Goal: Obtain resource: Download file/media

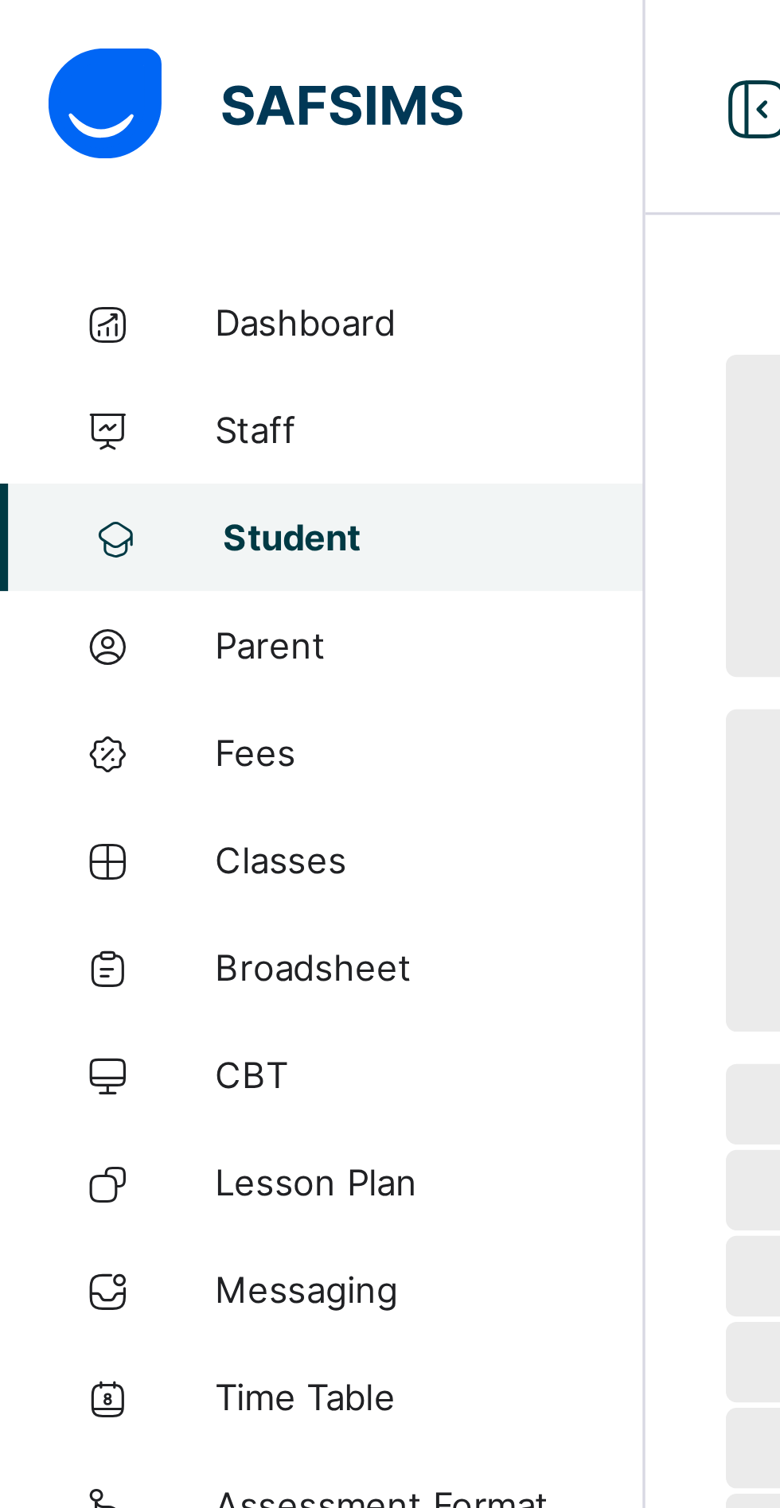
click at [92, 158] on span "Student" at bounding box center [128, 159] width 125 height 13
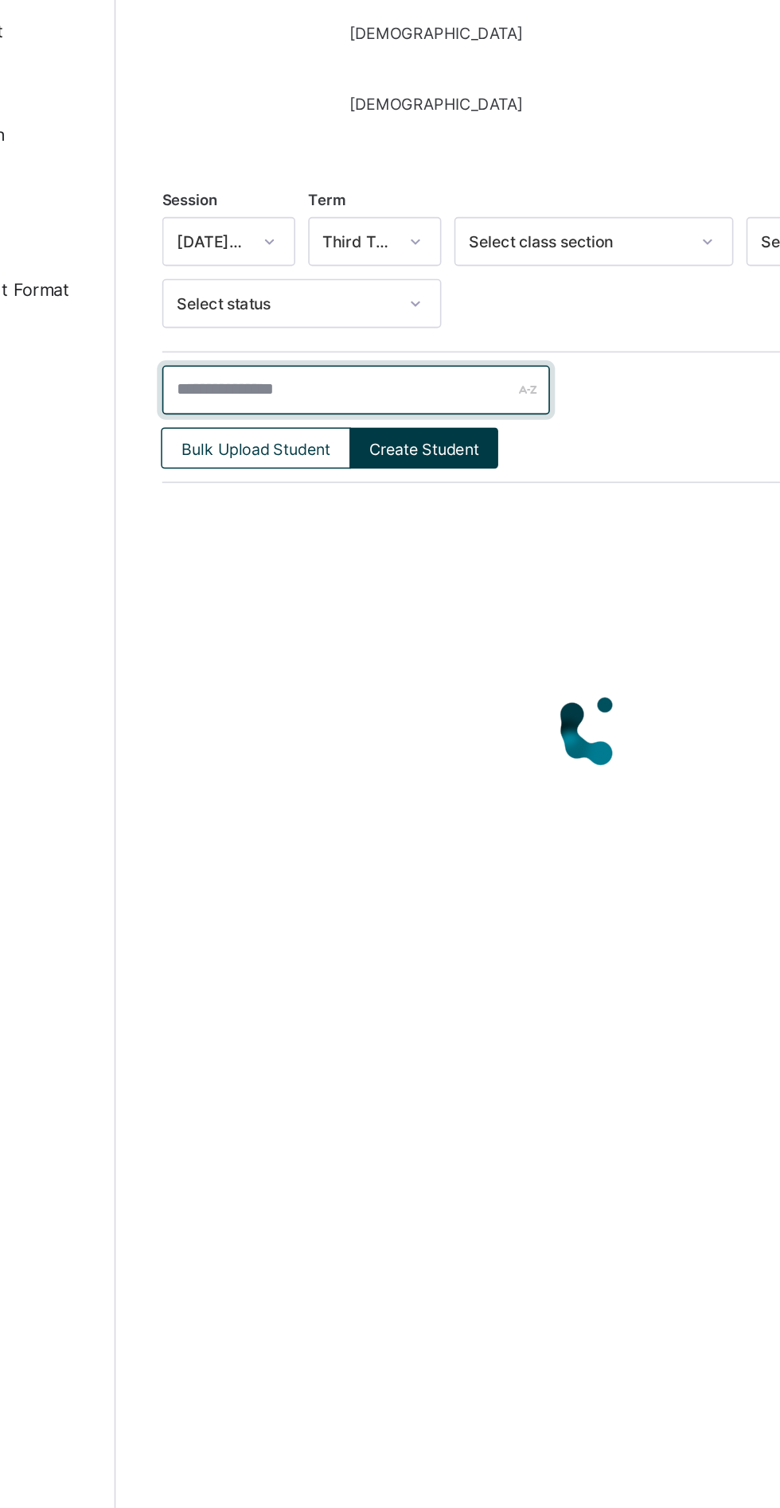
click at [309, 507] on input "text" at bounding box center [339, 507] width 239 height 30
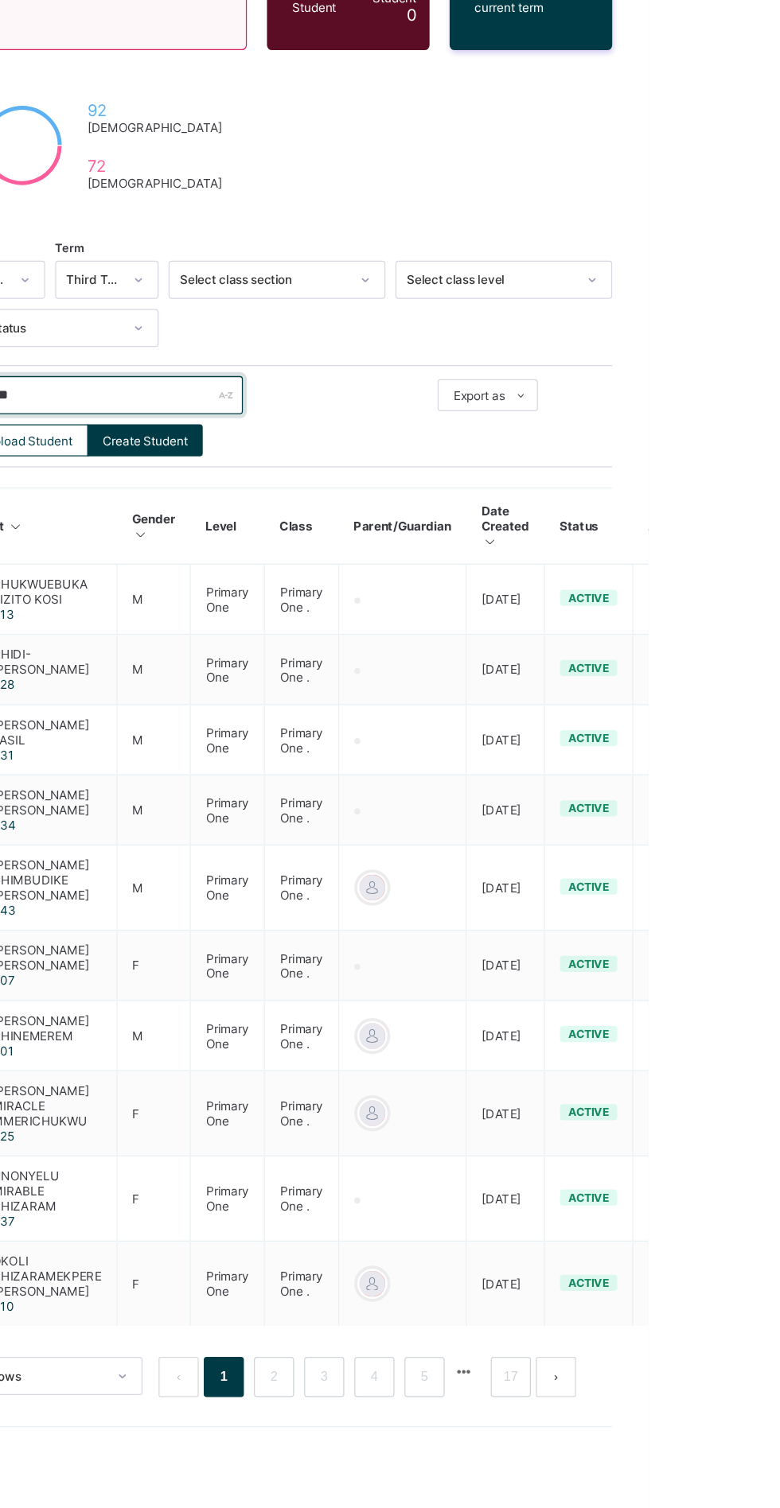
type input "**********"
click at [779, 691] on div at bounding box center [790, 698] width 21 height 15
click at [0, 0] on div "View Profile" at bounding box center [0, 0] width 0 height 0
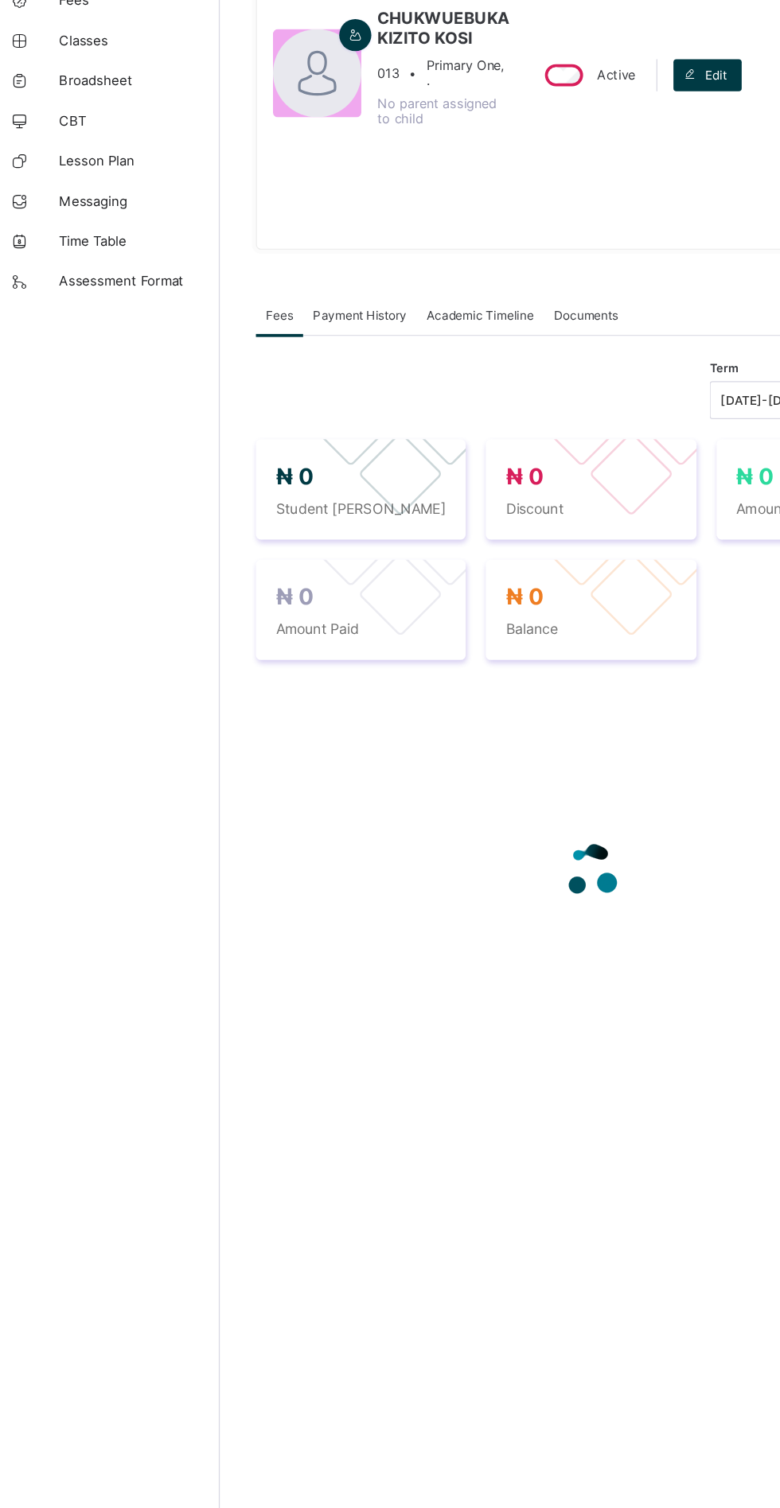
click at [395, 333] on div "CHUKWUEBUKA KIZITO KOSI 013 • Primary One, . No parent assigned to child" at bounding box center [327, 282] width 188 height 251
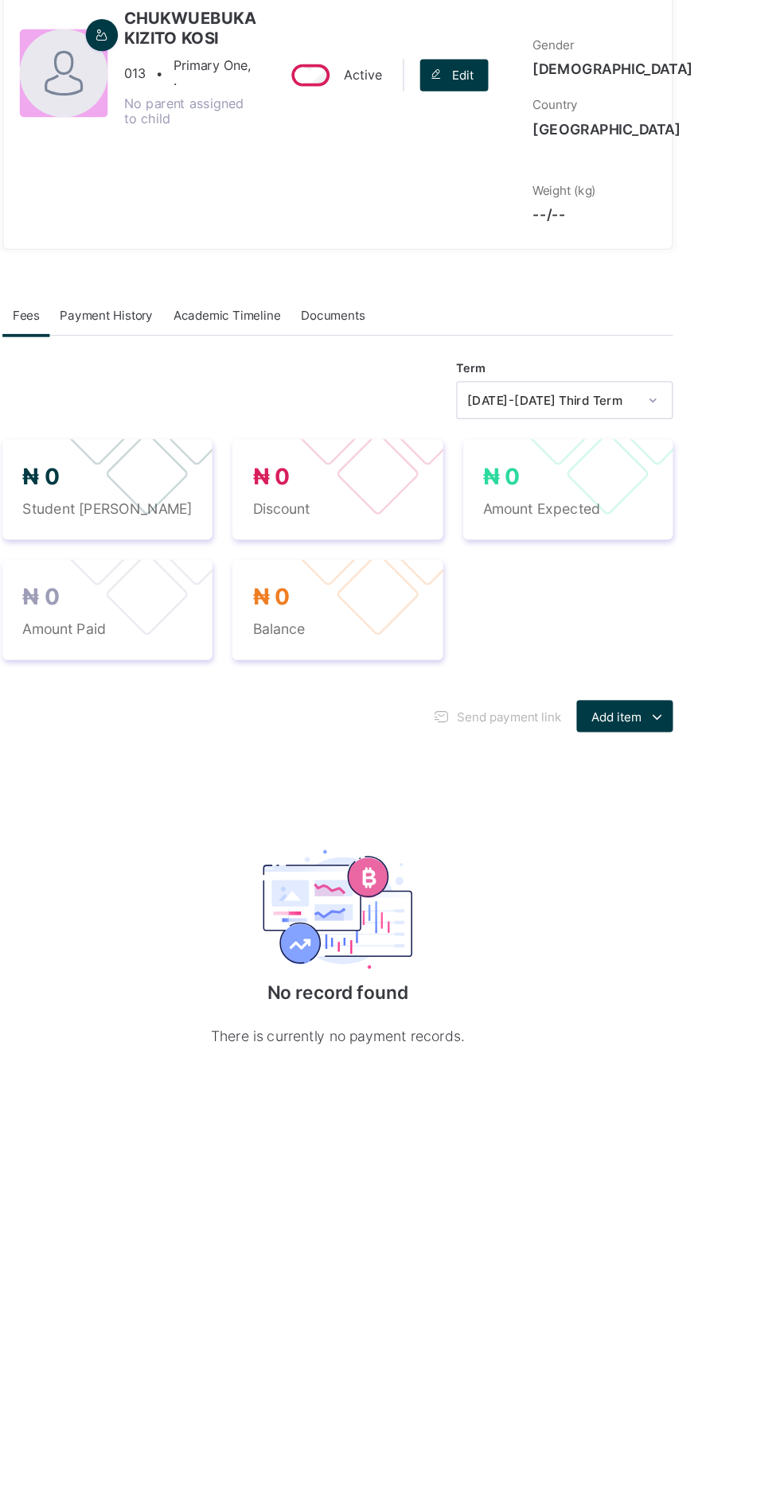
click at [419, 479] on span "Academic Timeline" at bounding box center [397, 473] width 85 height 12
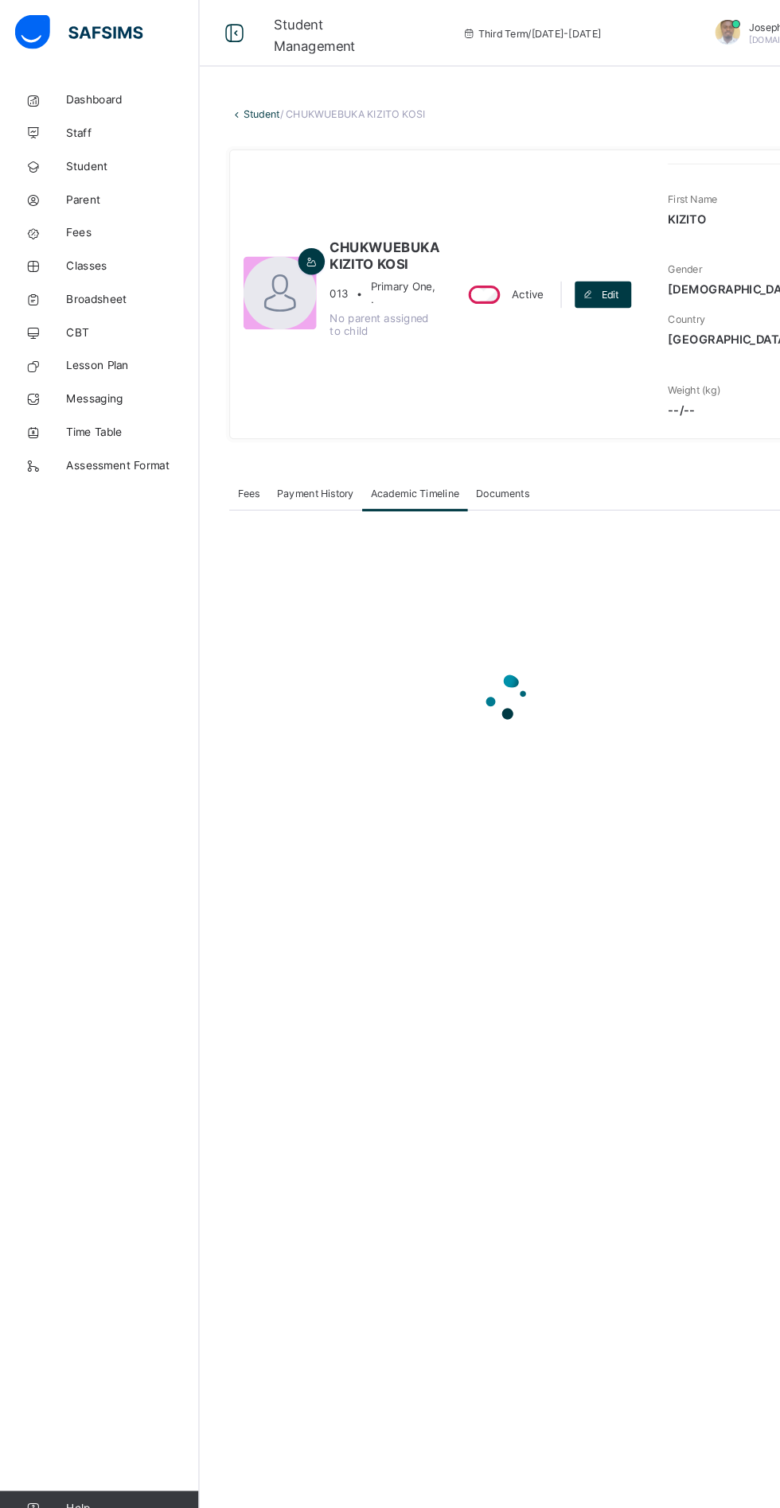
click at [254, 111] on link "Student" at bounding box center [250, 109] width 35 height 12
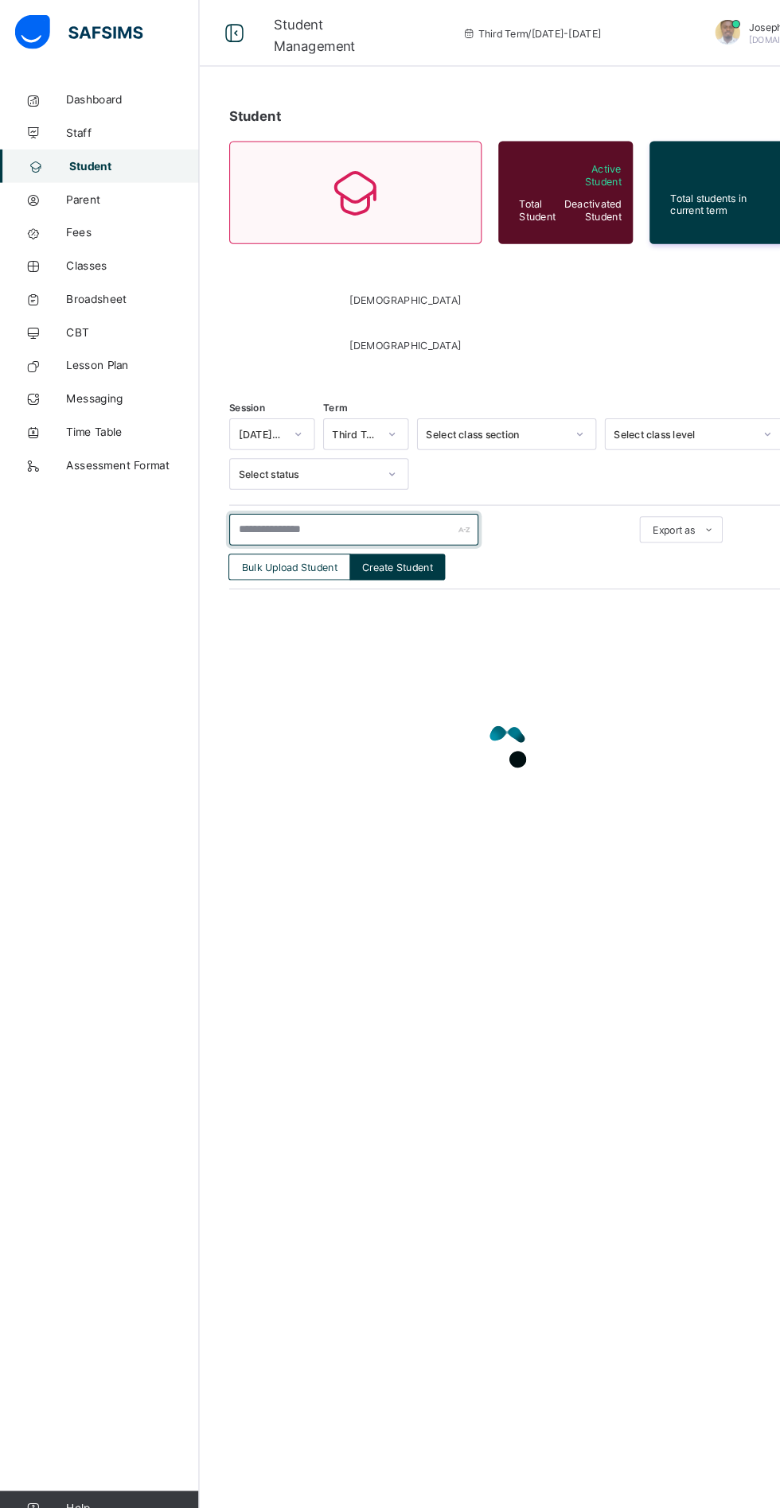
click at [355, 503] on input "text" at bounding box center [339, 507] width 239 height 30
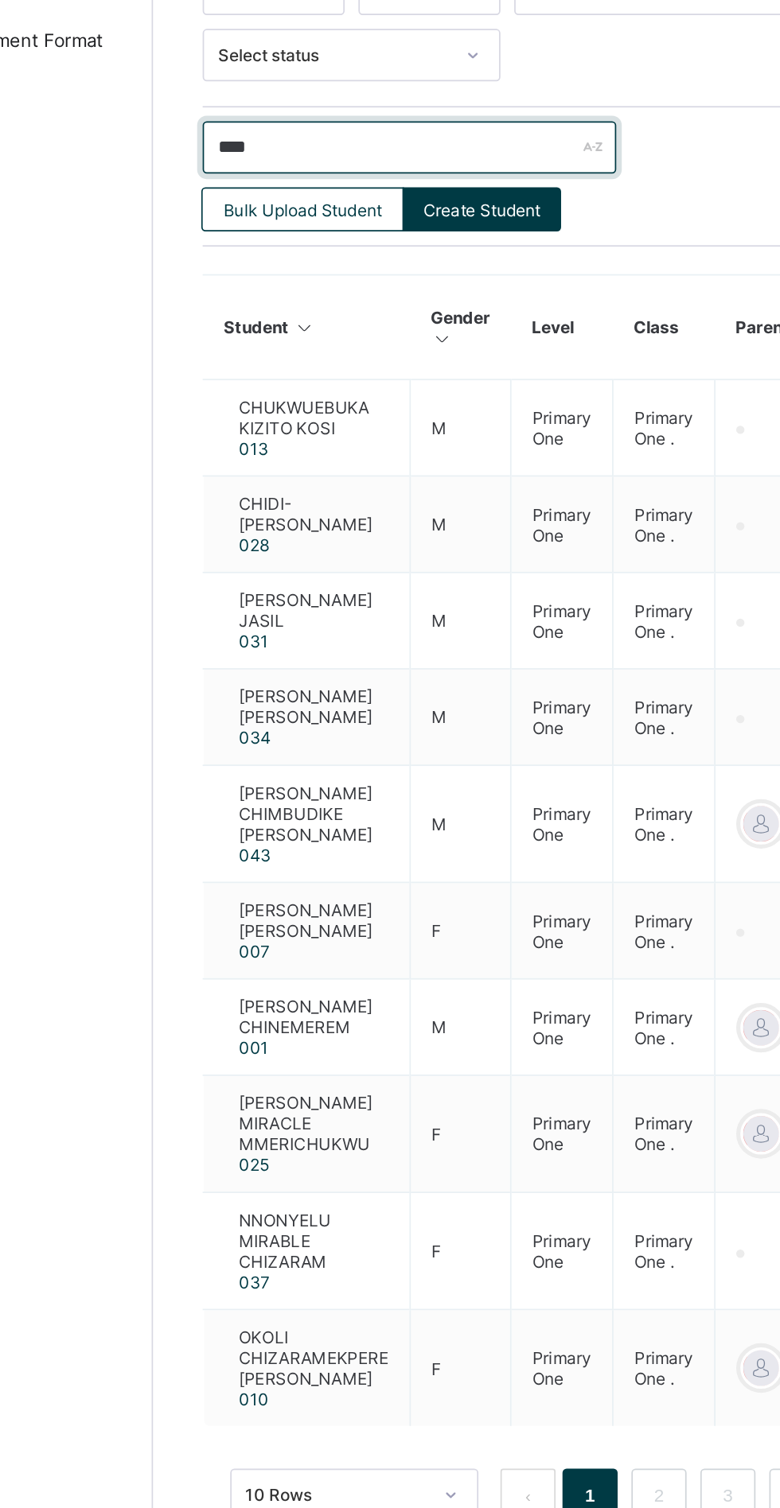
click at [285, 507] on input "****" at bounding box center [339, 507] width 239 height 30
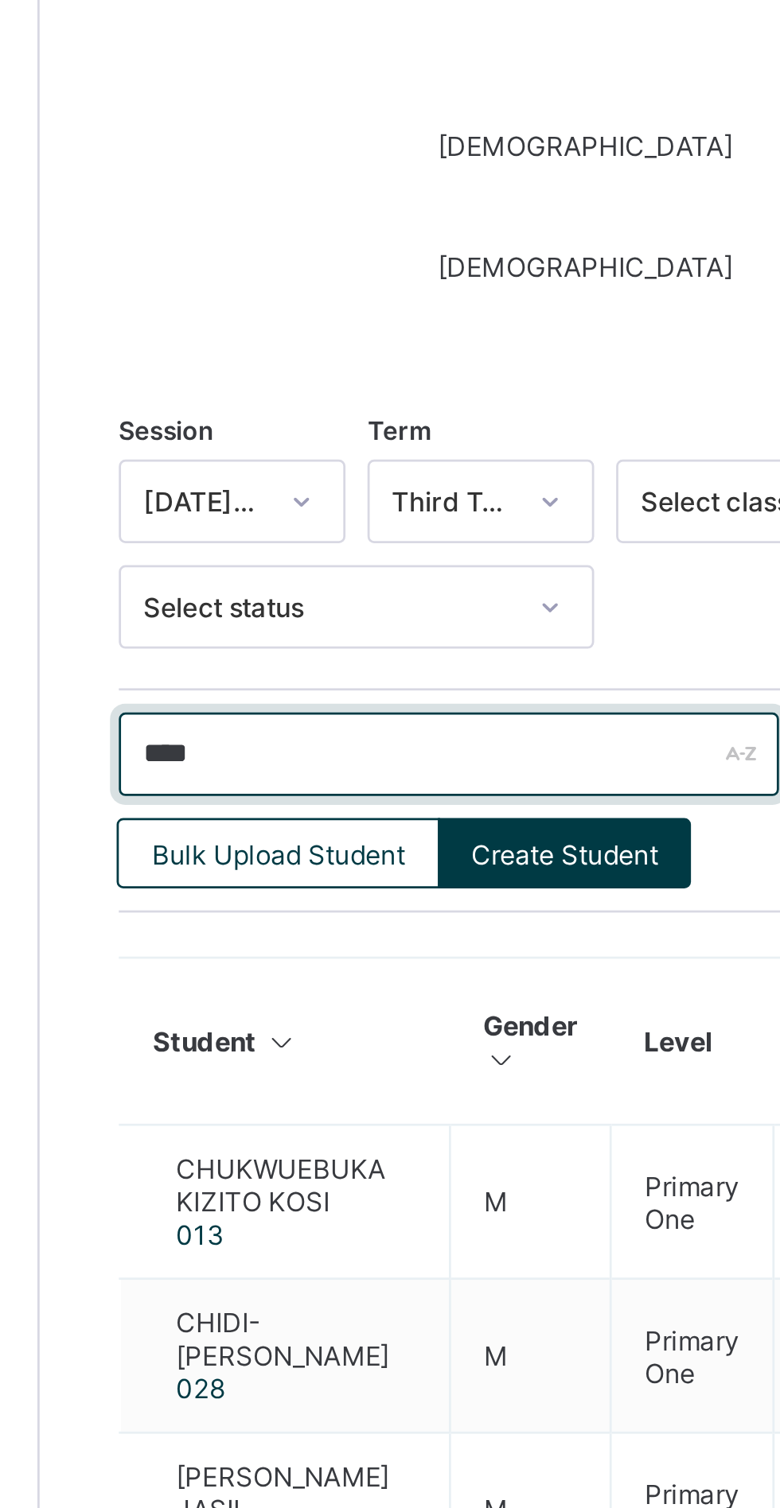
type input "**********"
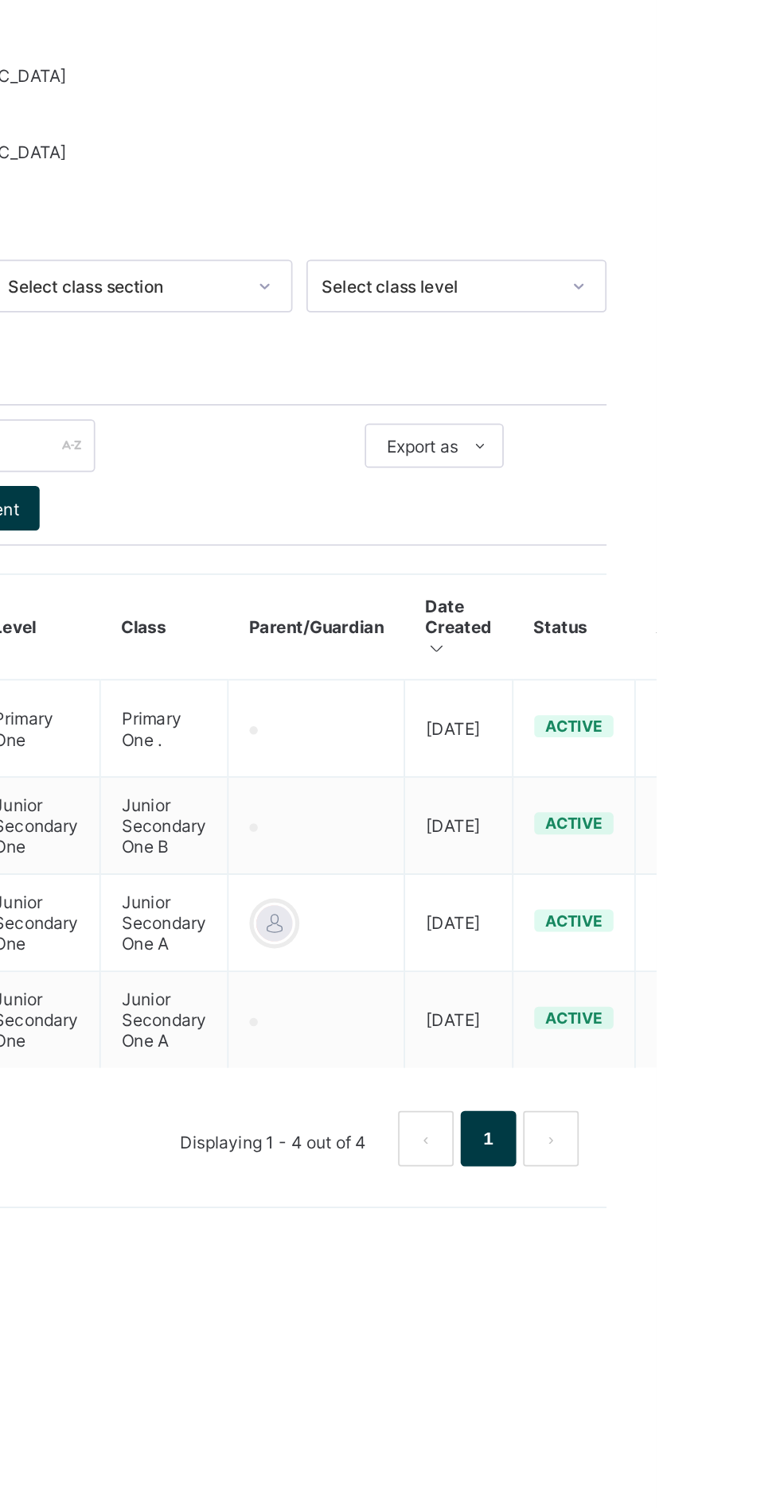
click at [779, 807] on icon at bounding box center [791, 810] width 14 height 12
click at [0, 0] on div "View Profile" at bounding box center [0, 0] width 0 height 0
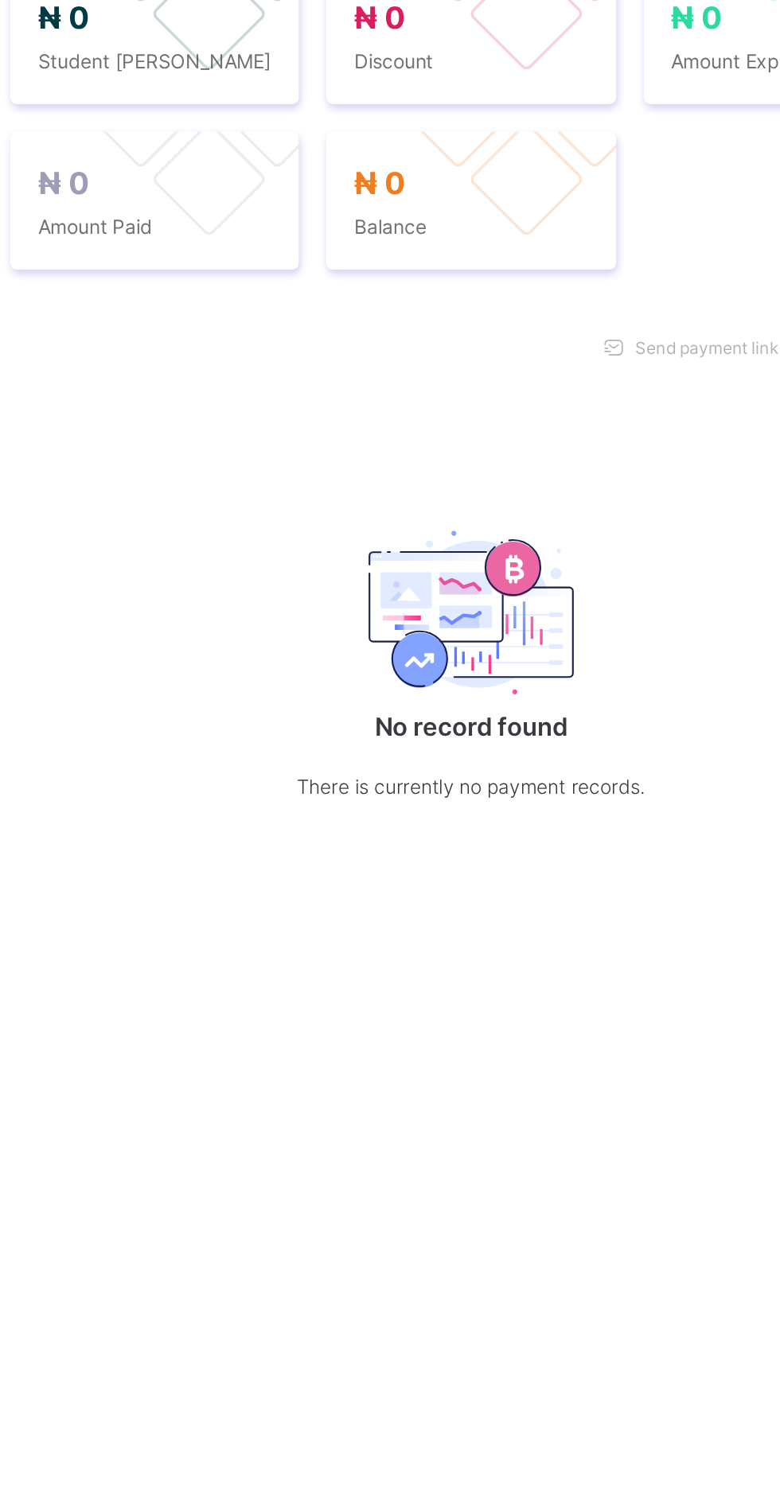
click at [414, 455] on span "Academic Timeline" at bounding box center [397, 449] width 85 height 12
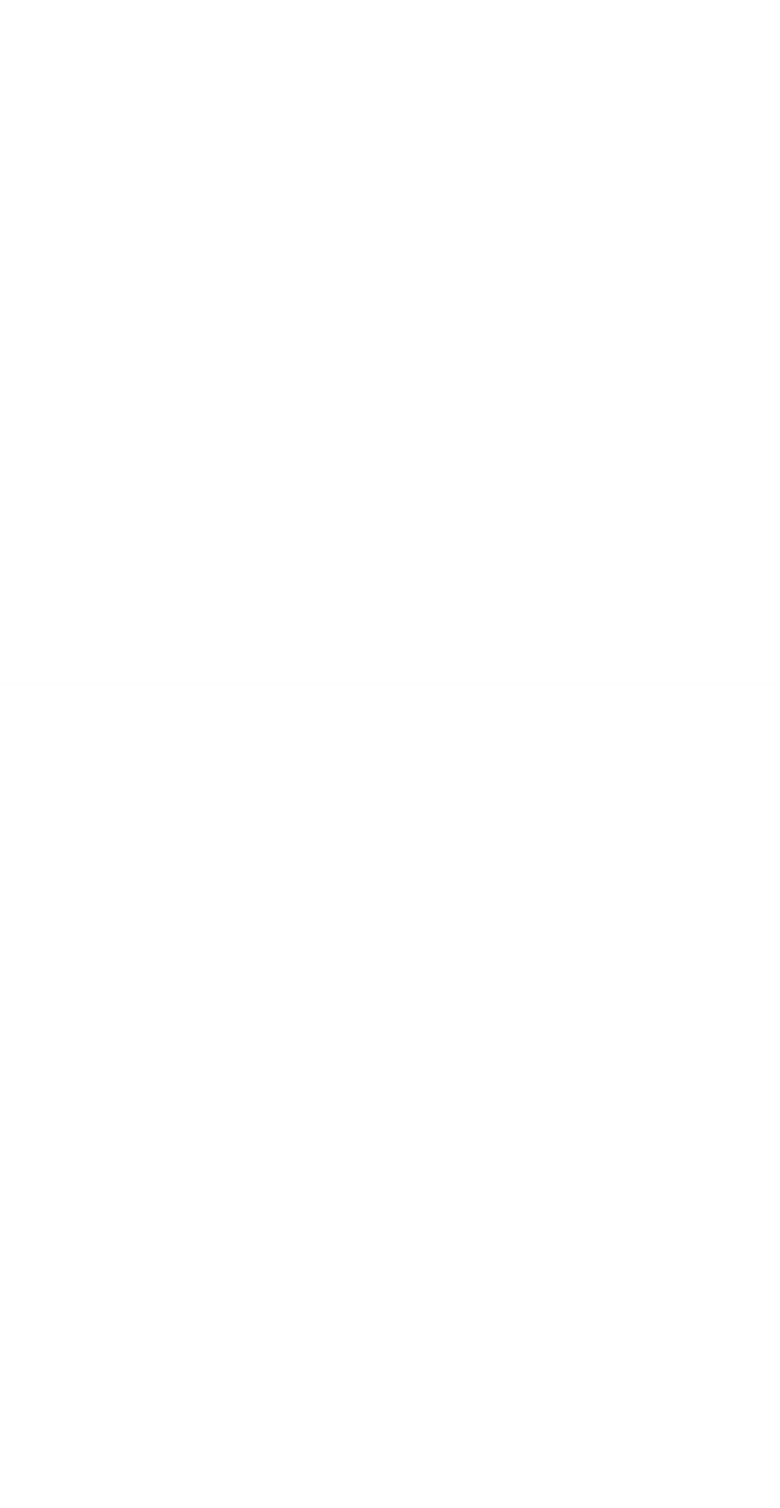
click at [508, 610] on span "Download result" at bounding box center [472, 604] width 72 height 12
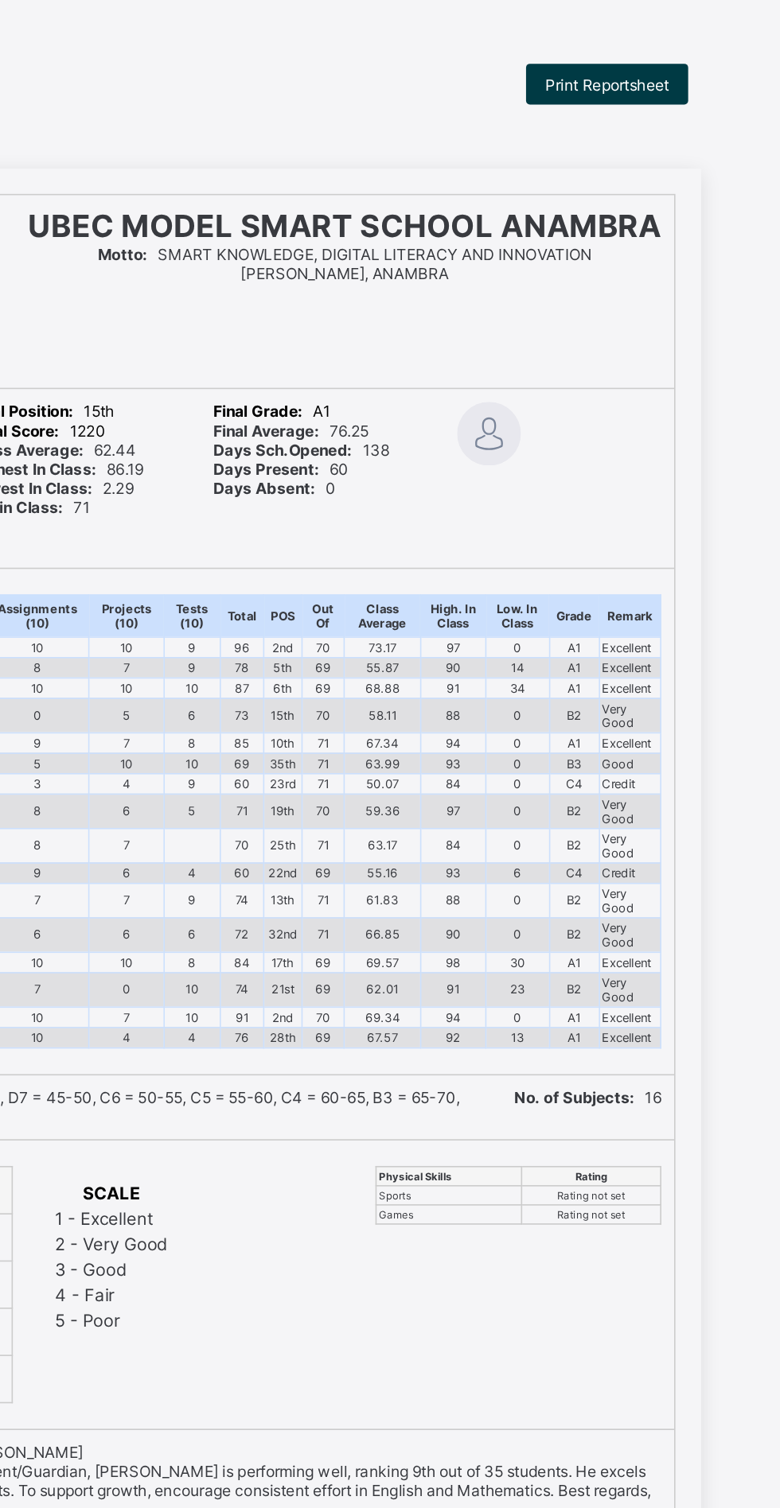
click at [666, 53] on span "Print Reportsheet" at bounding box center [647, 53] width 77 height 12
